Goal: Transaction & Acquisition: Book appointment/travel/reservation

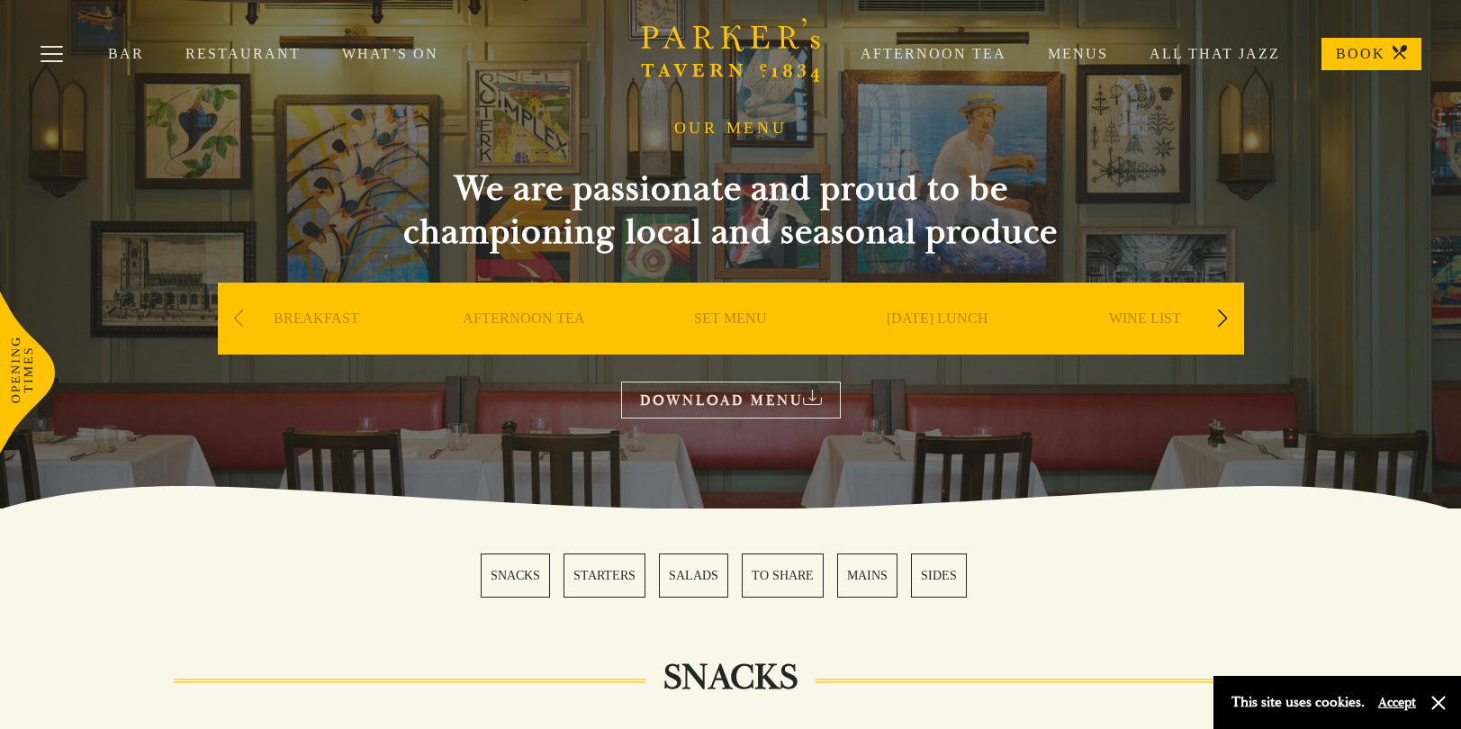
scroll to position [36, 0]
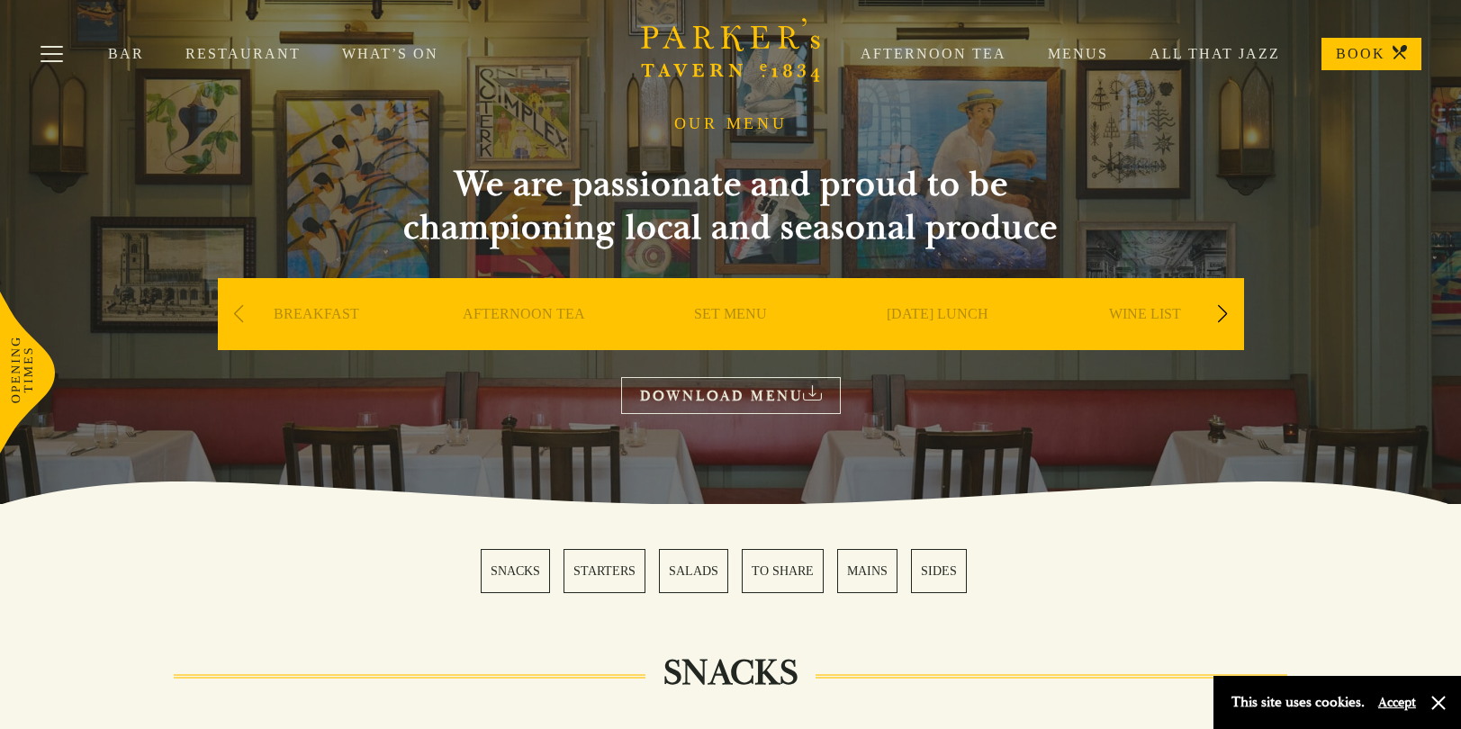
click at [513, 305] on link "AFTERNOON TEA" at bounding box center [524, 341] width 122 height 72
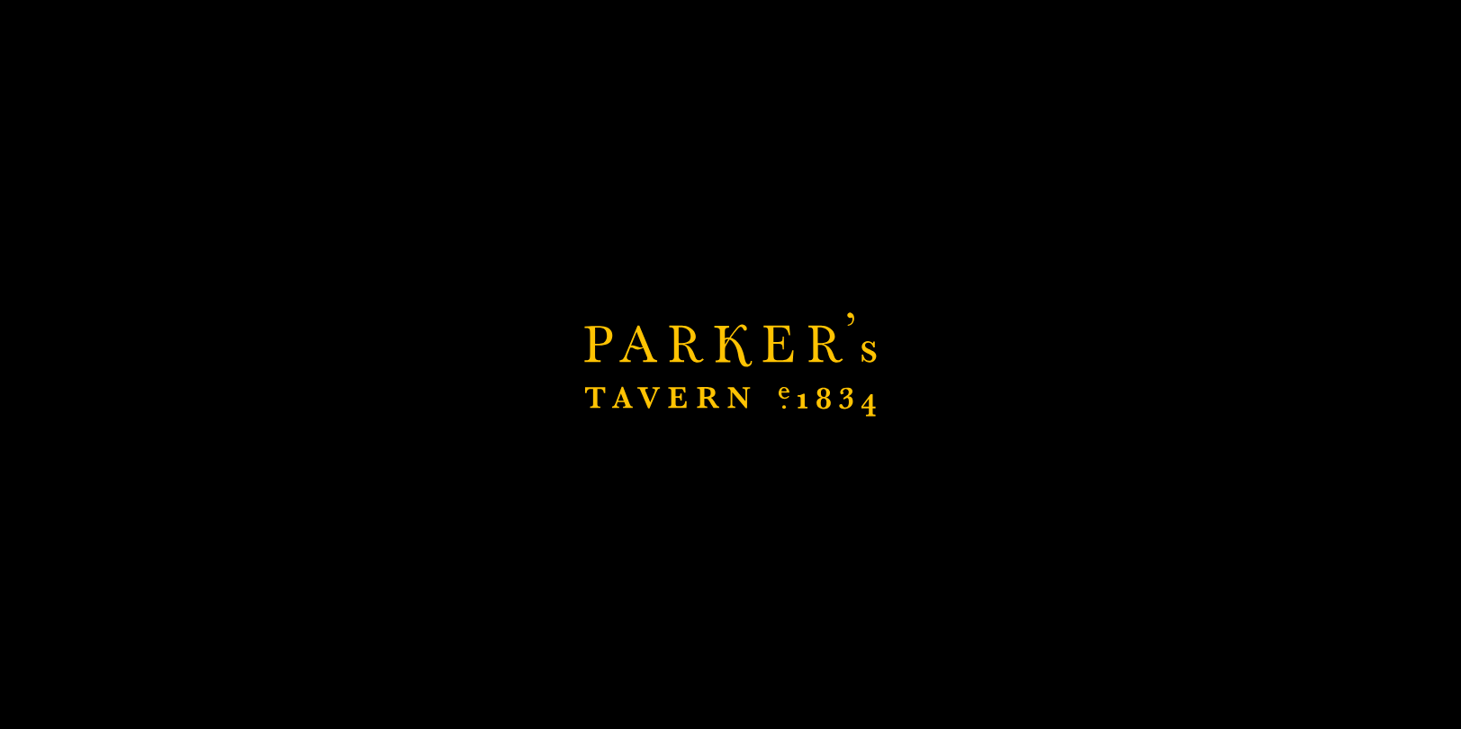
scroll to position [72, 0]
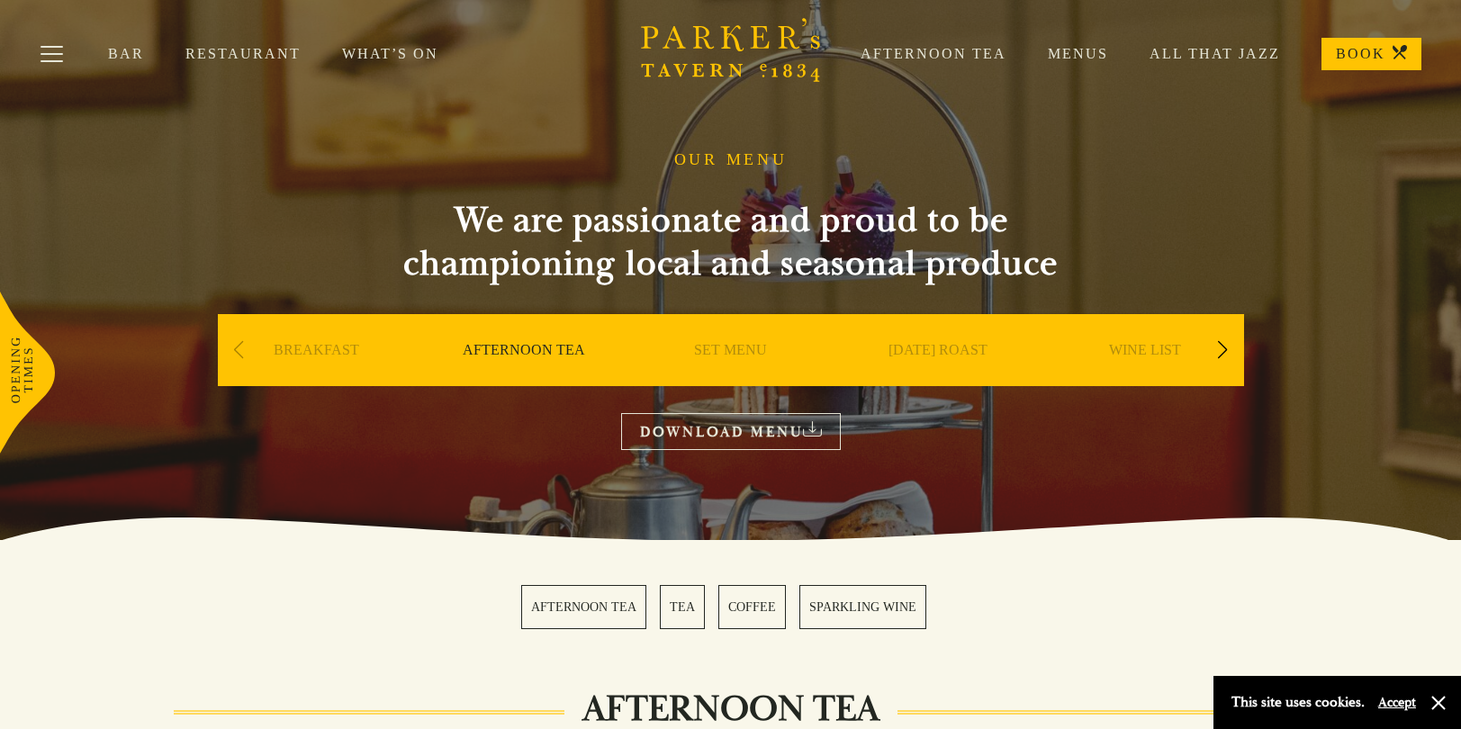
click at [813, 415] on link "DOWNLOAD MENU" at bounding box center [731, 431] width 220 height 37
click at [537, 344] on link "AFTERNOON TEA" at bounding box center [524, 377] width 122 height 72
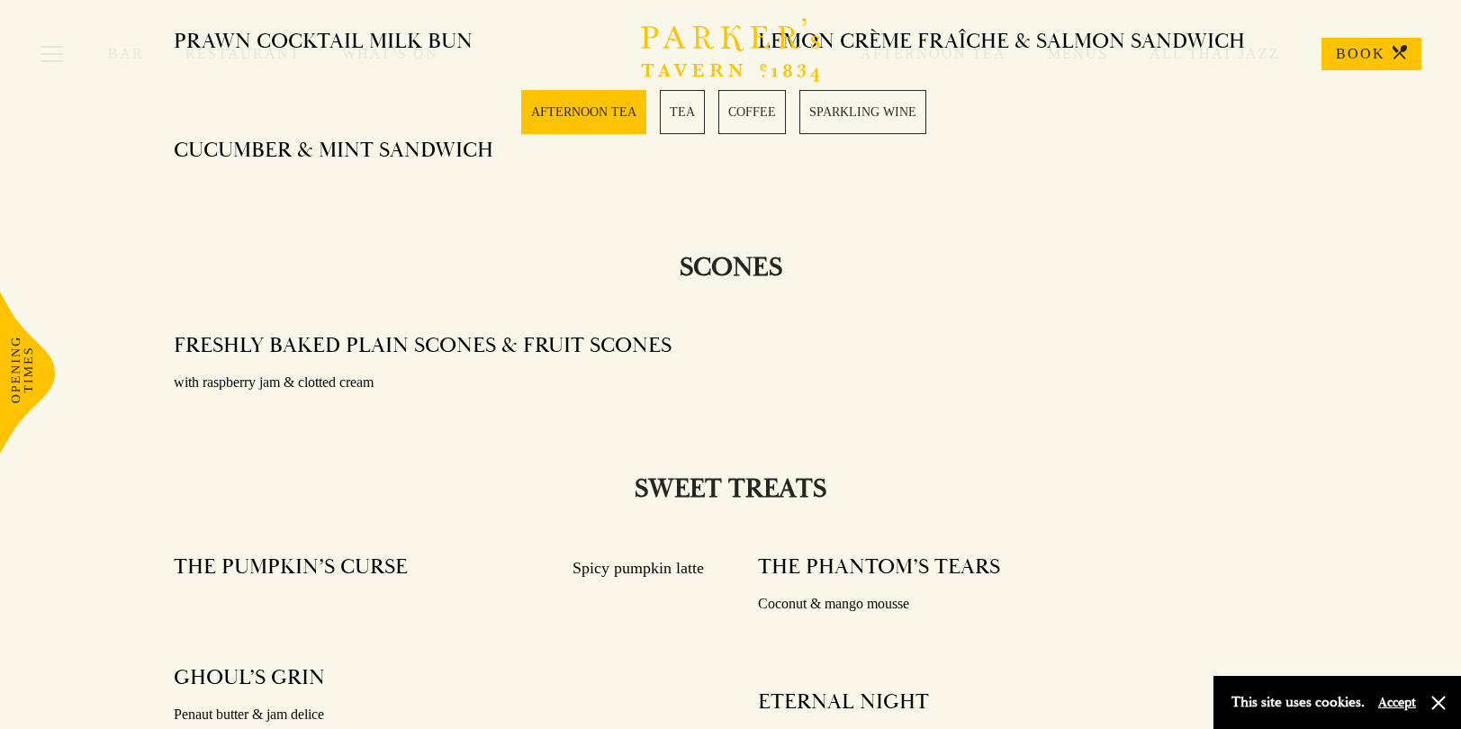
scroll to position [1152, 0]
click at [20, 363] on icon at bounding box center [27, 373] width 55 height 162
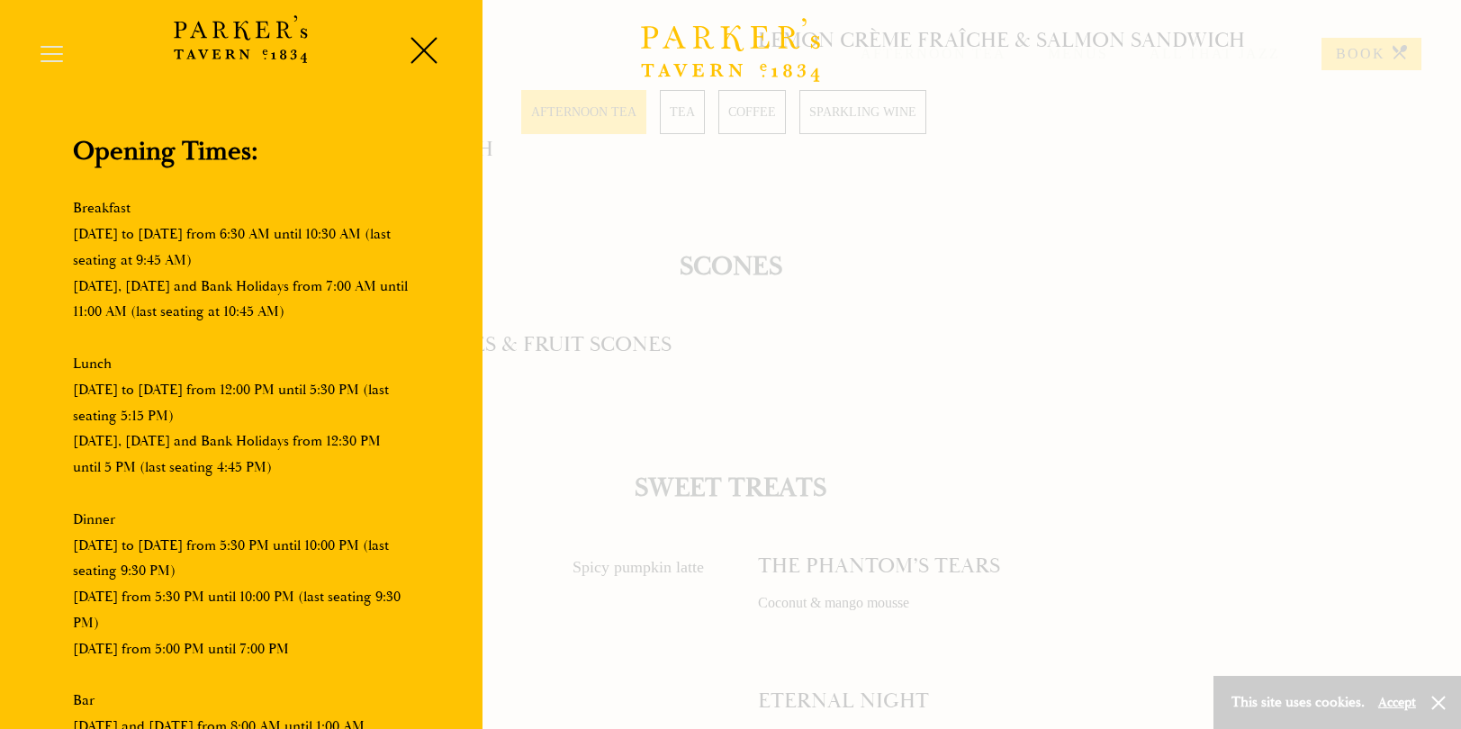
scroll to position [0, 0]
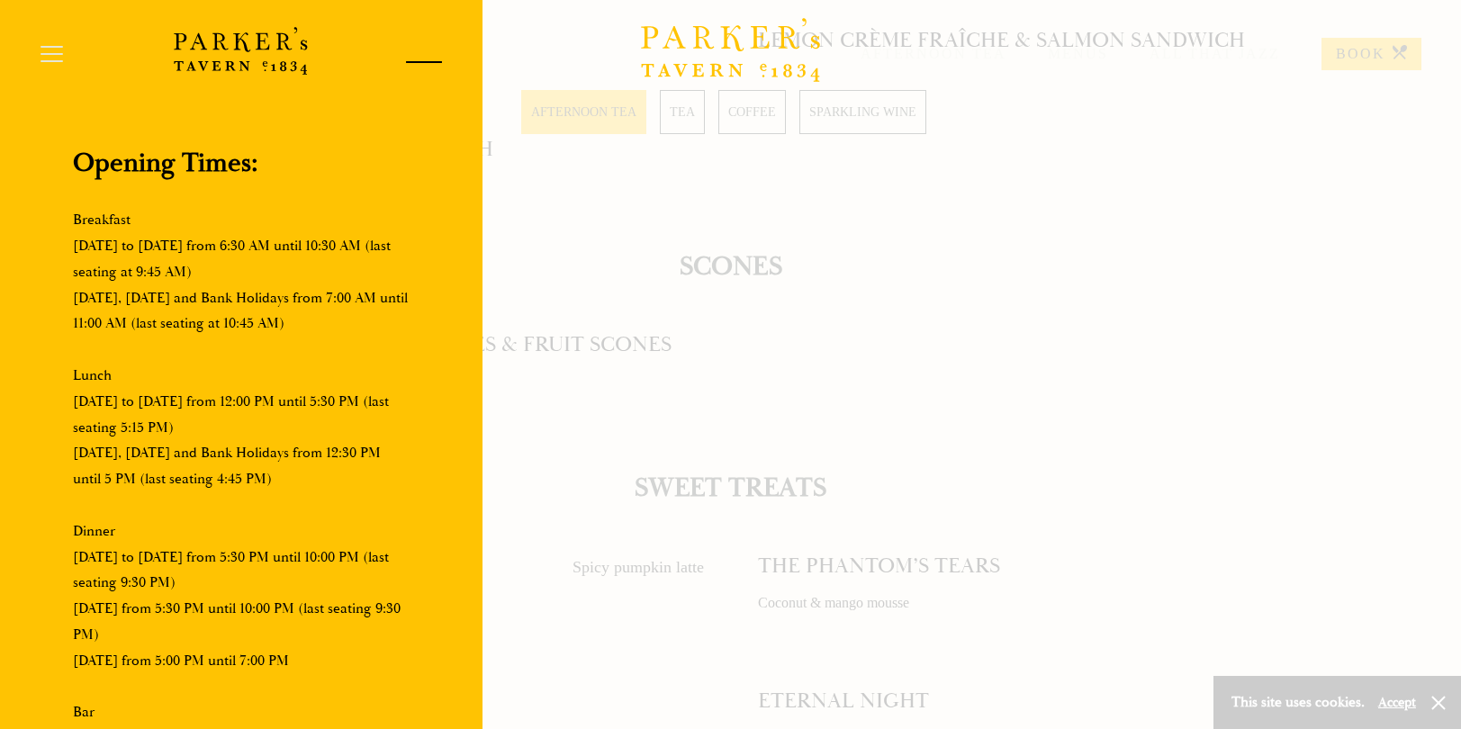
click at [419, 57] on div at bounding box center [417, 65] width 77 height 77
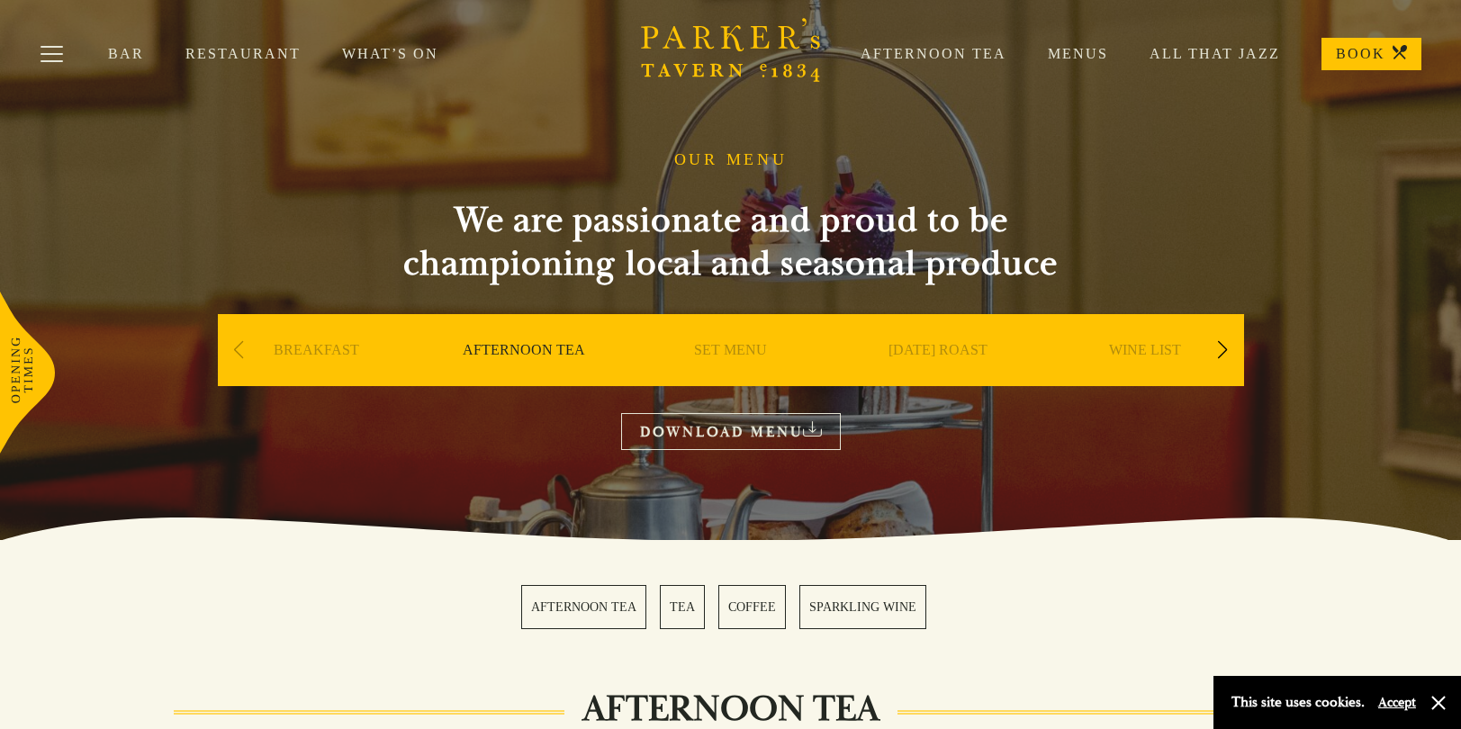
click at [417, 58] on link "What’s On" at bounding box center [411, 54] width 138 height 18
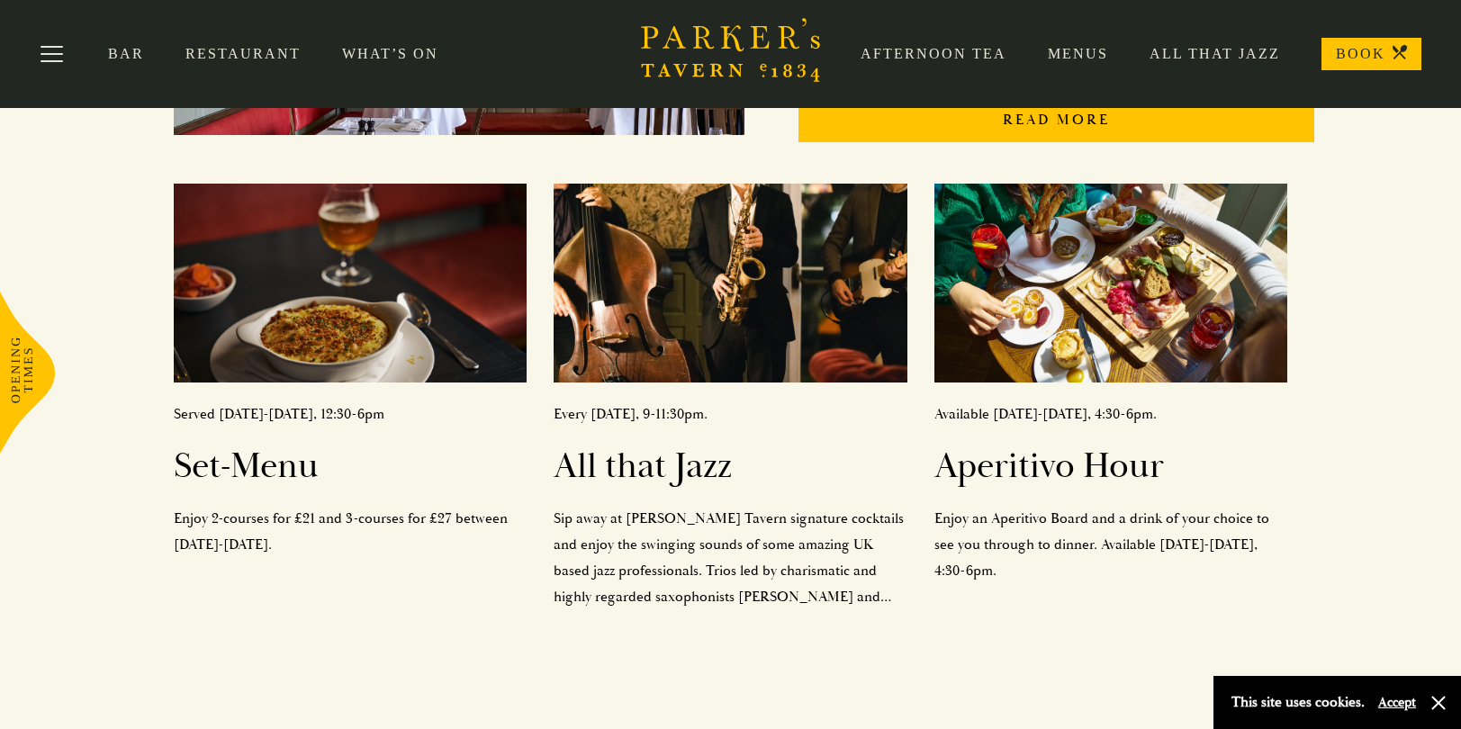
scroll to position [648, 0]
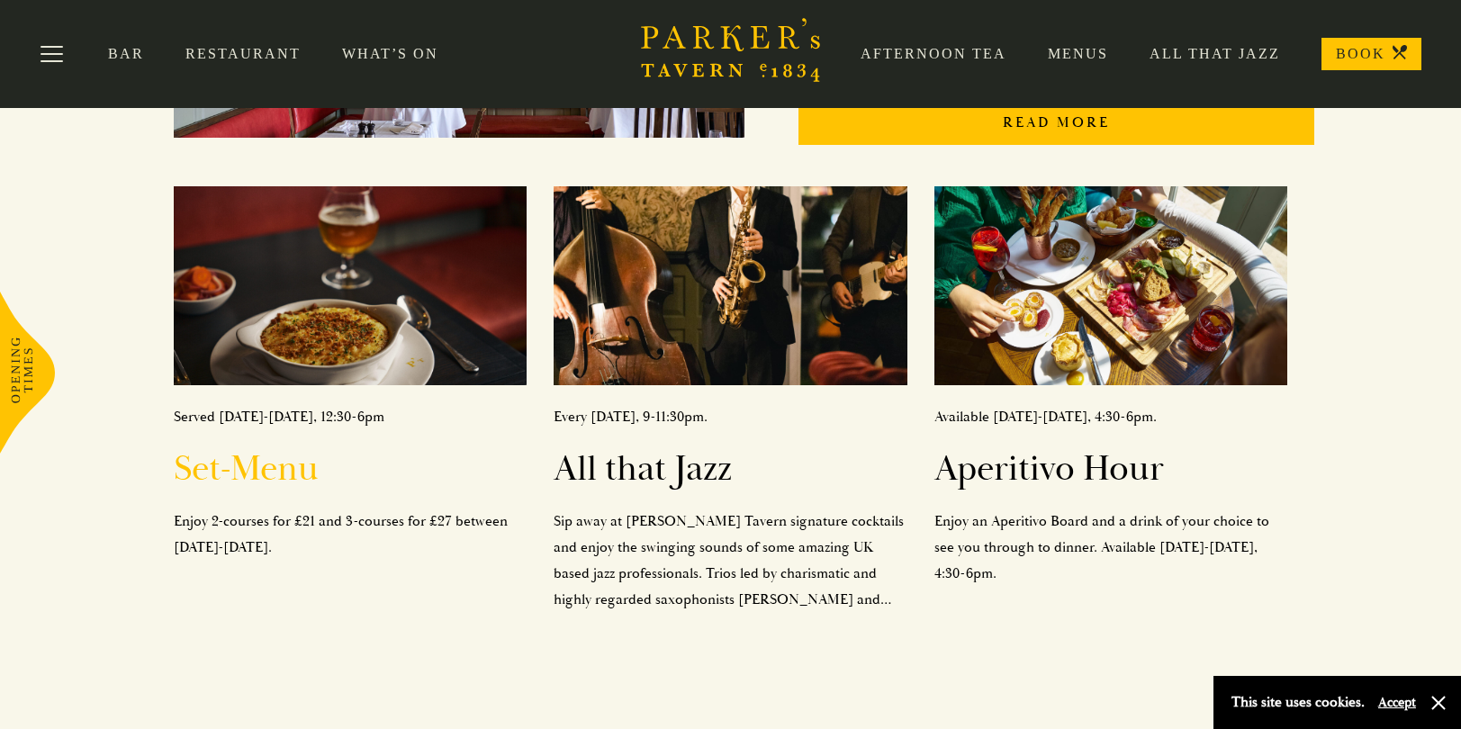
click at [347, 334] on img at bounding box center [351, 285] width 354 height 199
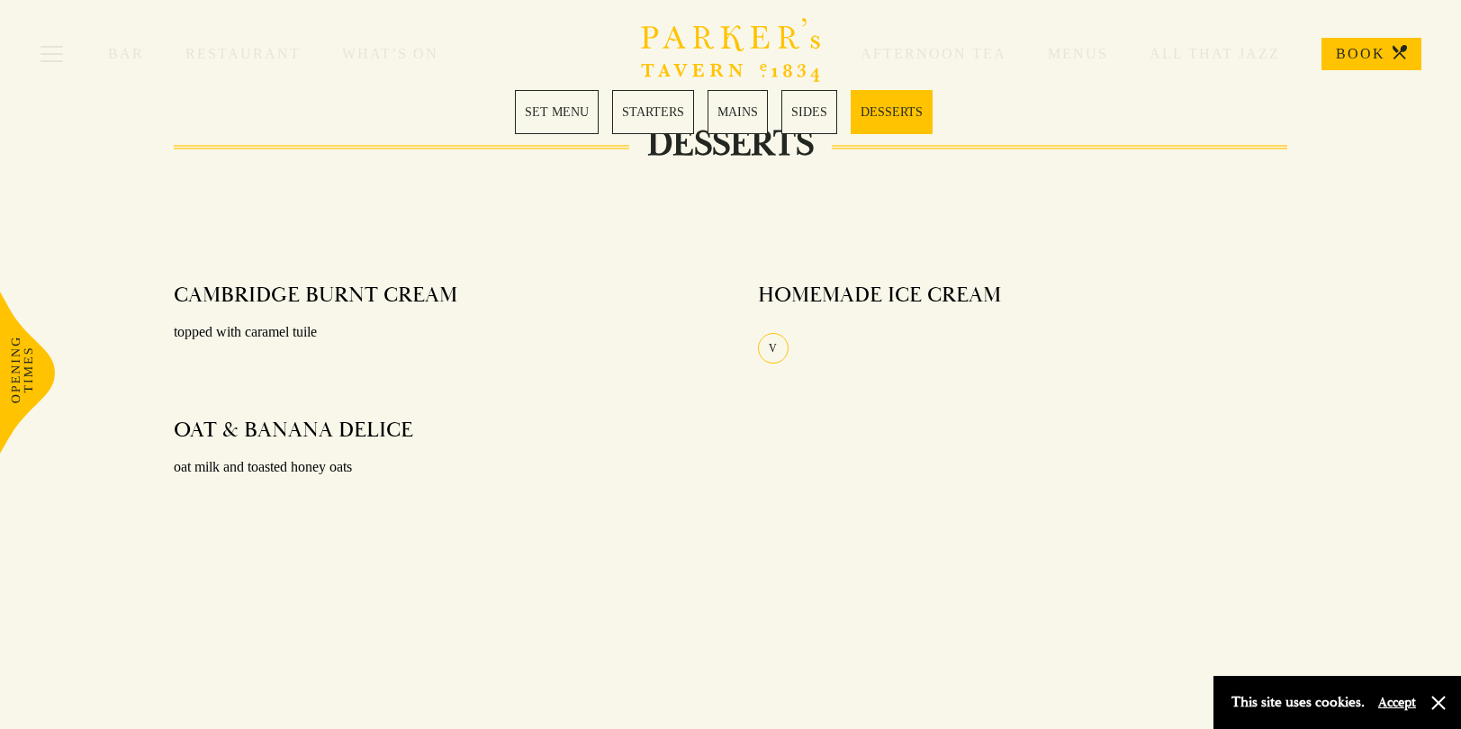
scroll to position [2232, 0]
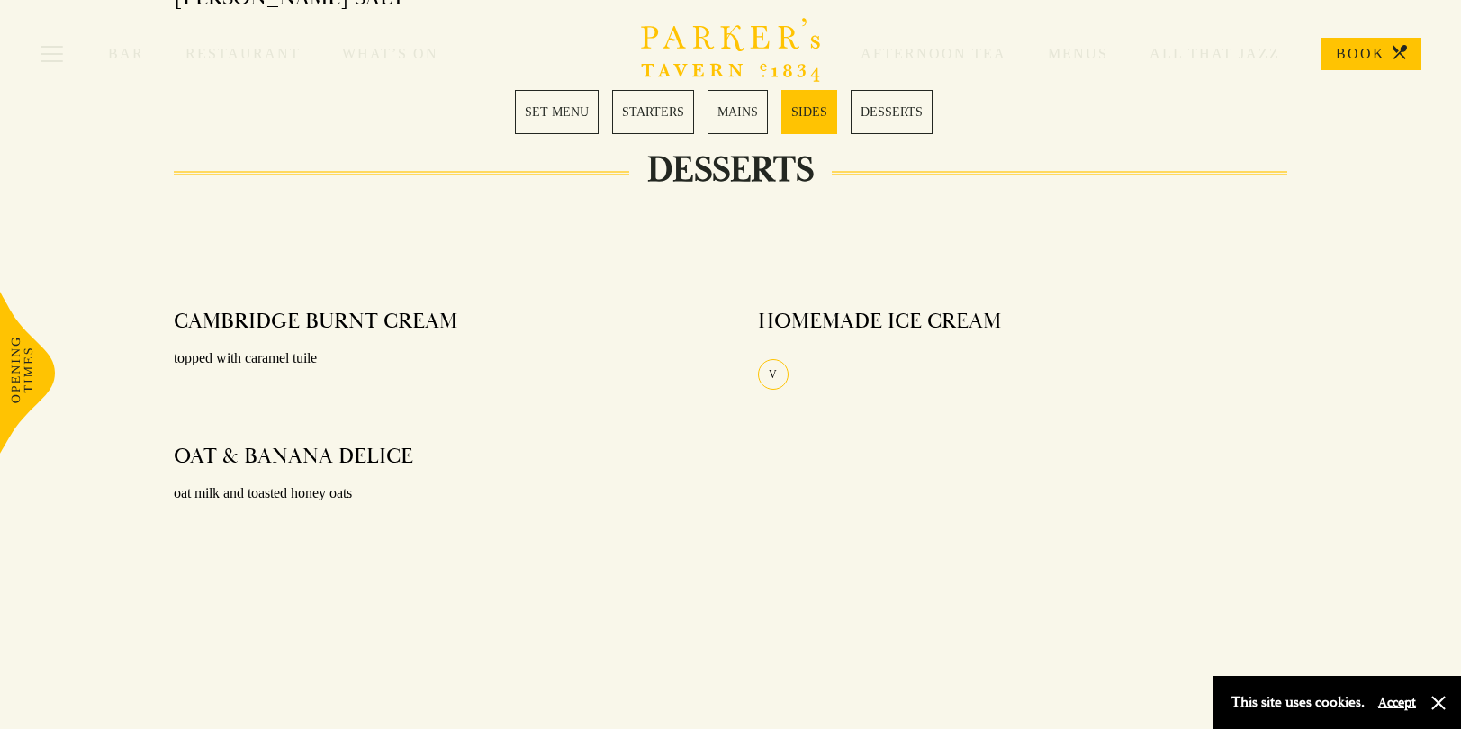
click at [738, 116] on link "MAINS" at bounding box center [737, 112] width 60 height 44
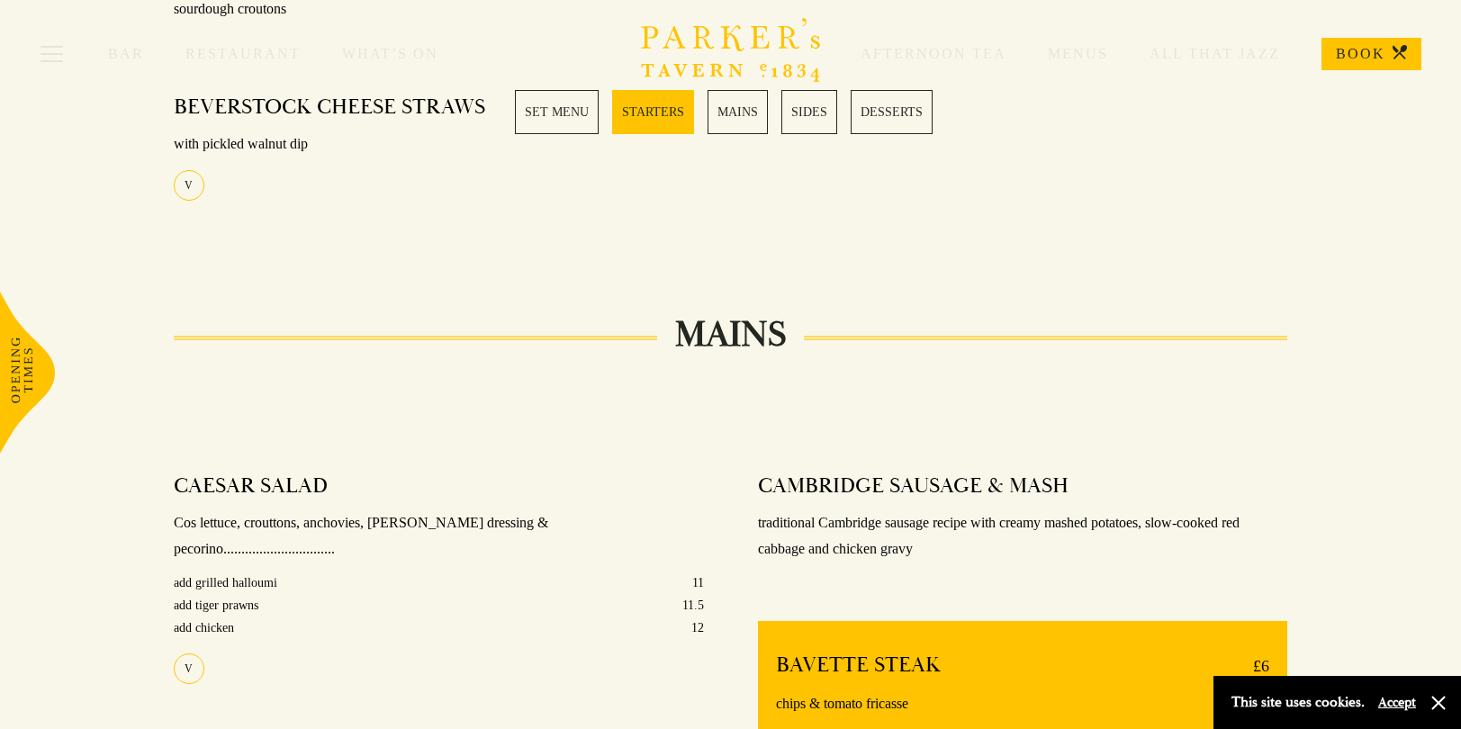
scroll to position [1081, 0]
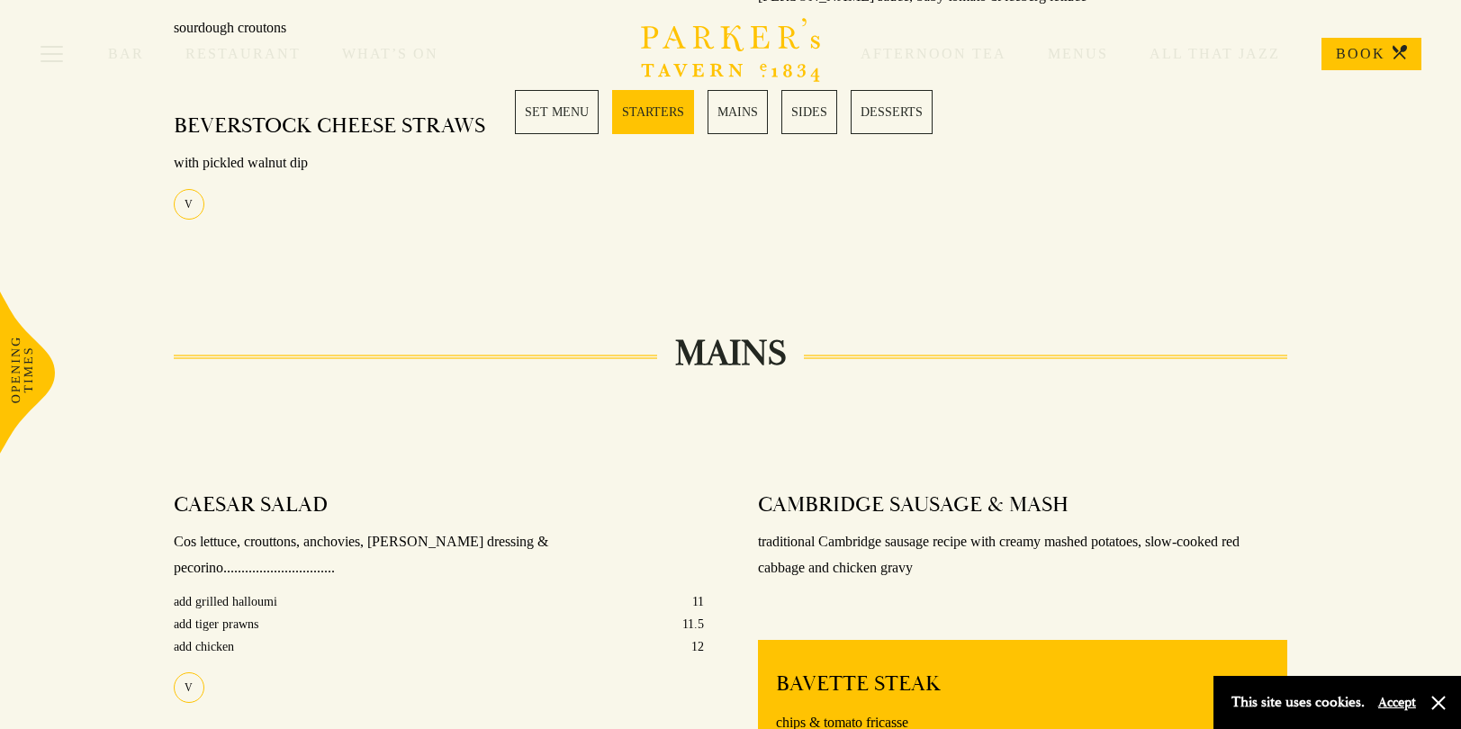
click at [738, 116] on link "MAINS" at bounding box center [737, 112] width 60 height 44
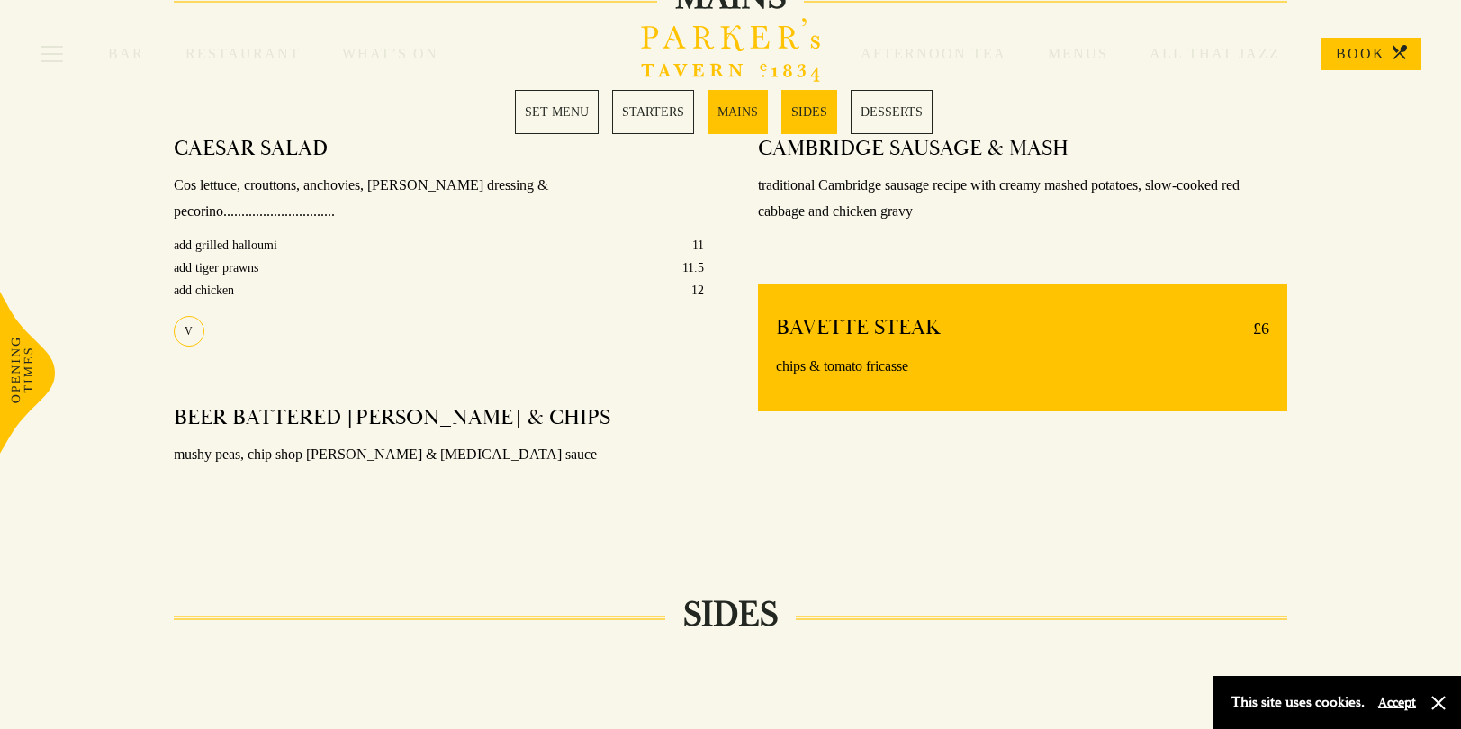
scroll to position [1441, 0]
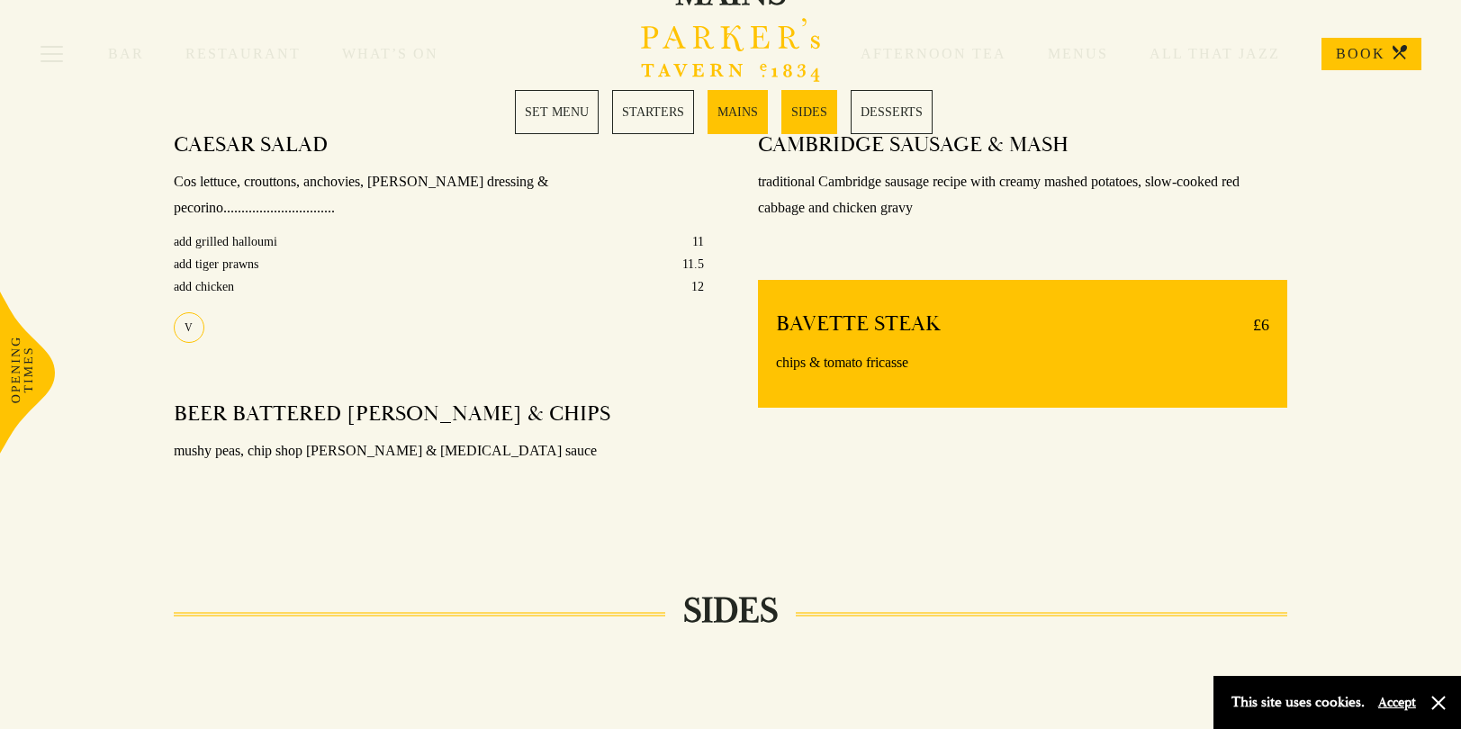
click at [801, 112] on link "SIDES" at bounding box center [809, 112] width 56 height 44
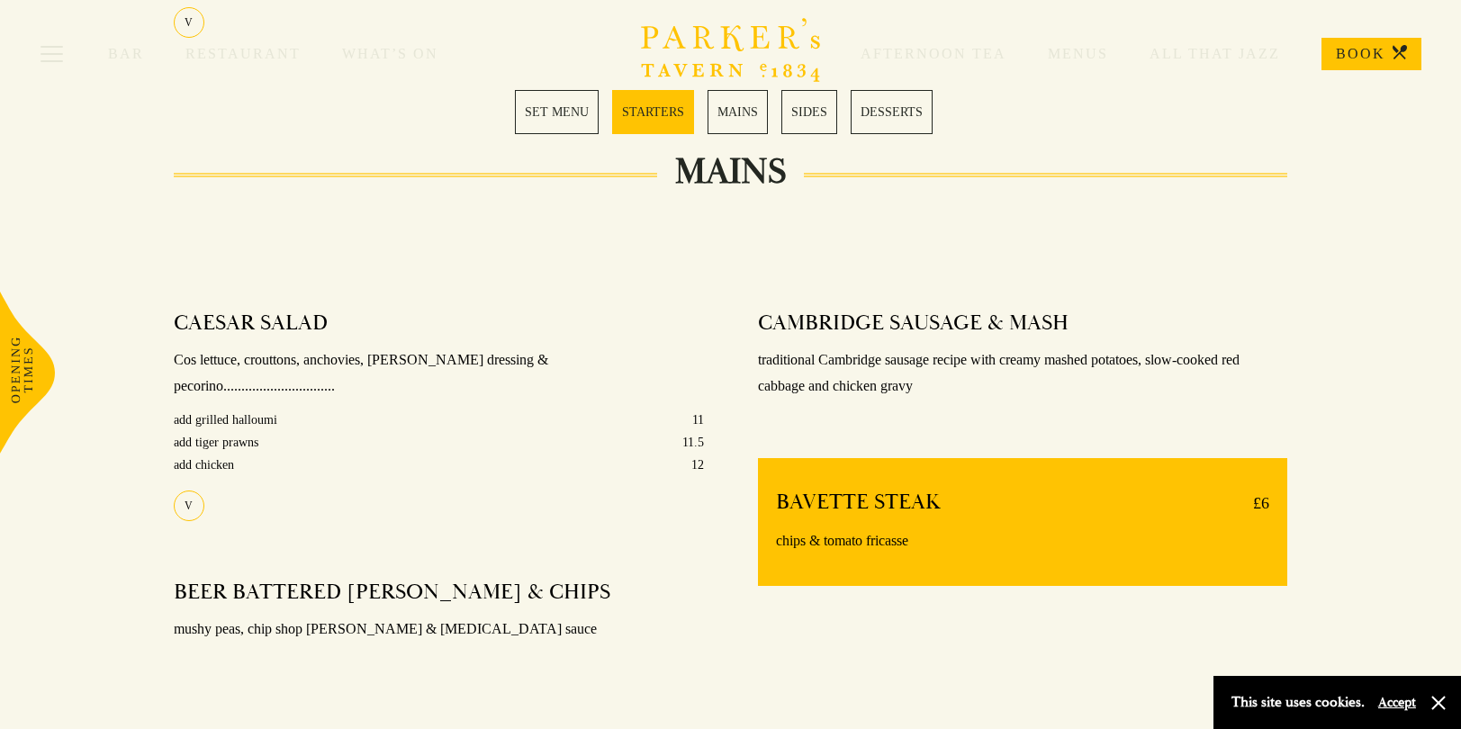
scroll to position [1257, 0]
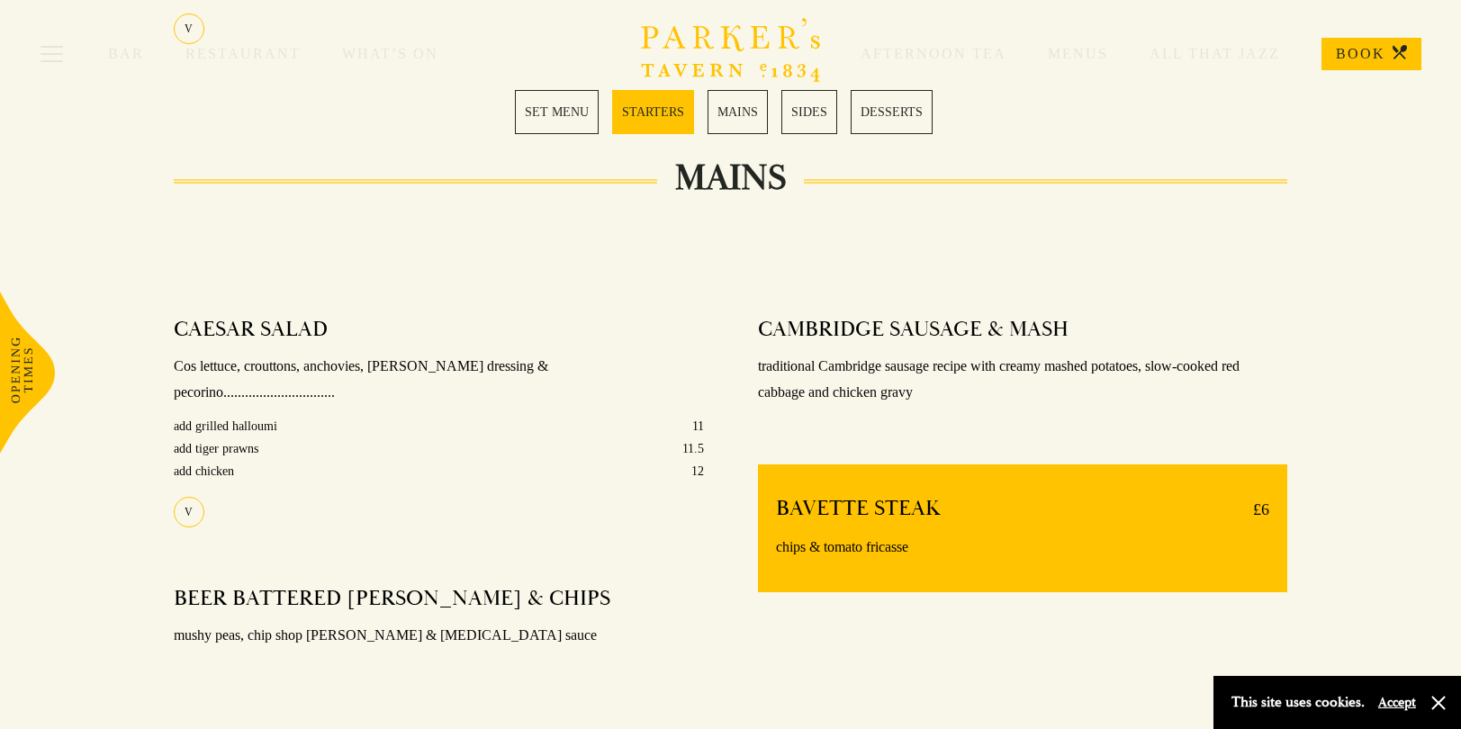
click at [1369, 66] on link "BOOK" at bounding box center [1371, 54] width 100 height 32
drag, startPoint x: 318, startPoint y: 623, endPoint x: 259, endPoint y: 619, distance: 58.6
click at [259, 623] on p "mushy peas, chip shop [PERSON_NAME] & [MEDICAL_DATA] sauce" at bounding box center [439, 636] width 530 height 26
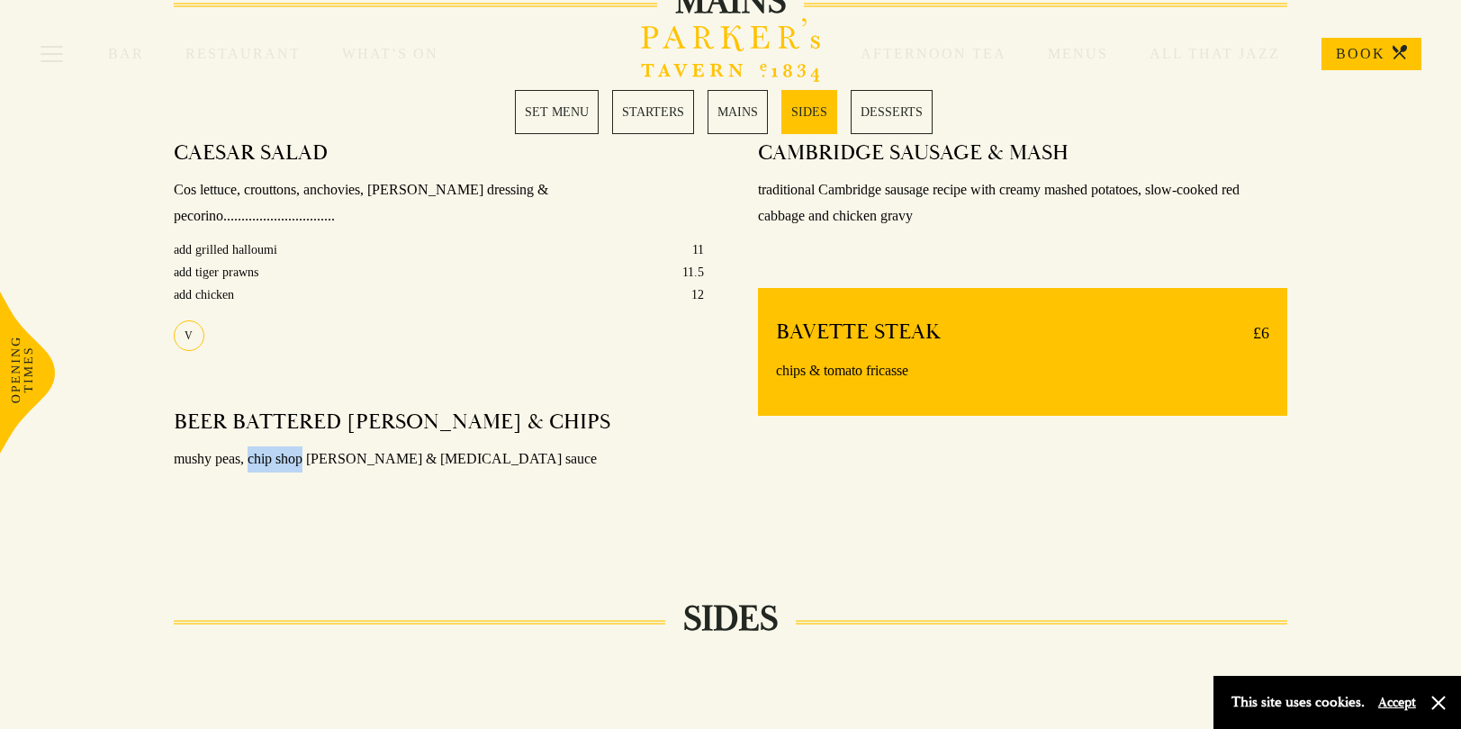
scroll to position [1441, 0]
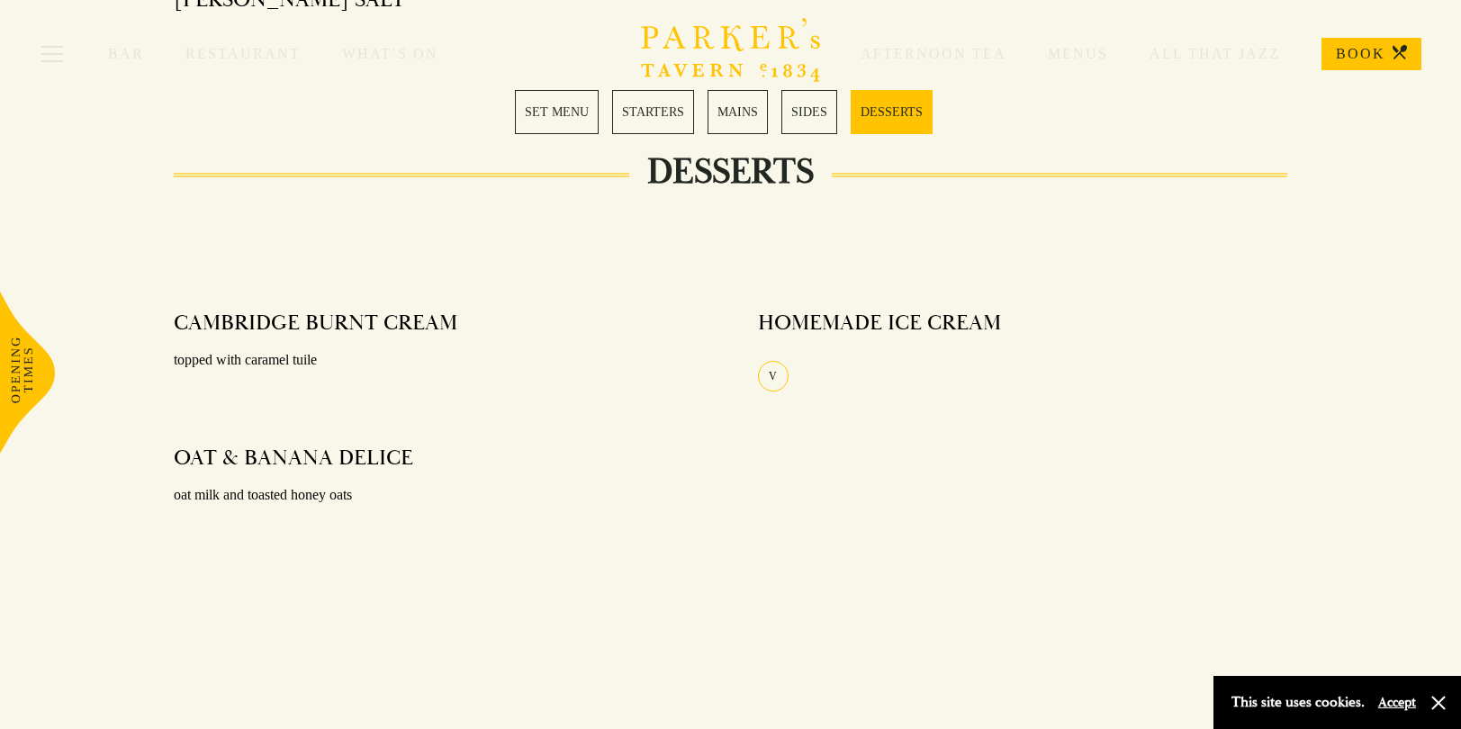
scroll to position [2232, 0]
